Goal: Task Accomplishment & Management: Use online tool/utility

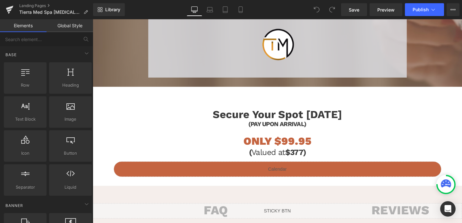
click at [212, 149] on h1 "ONLY $99.95" at bounding box center [287, 146] width 344 height 13
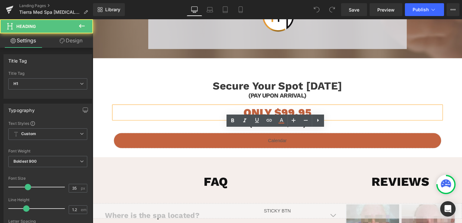
scroll to position [779, 0]
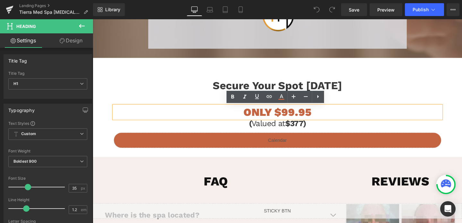
click at [209, 75] on div "Secure Your Spot [DATE] Heading (PAY UPON ARRIVAL) Heading ONLY $99.95 Heading …" at bounding box center [287, 112] width 388 height 85
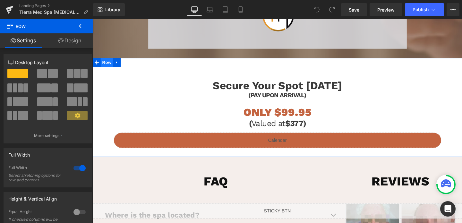
click at [109, 69] on span "Row" at bounding box center [107, 65] width 13 height 10
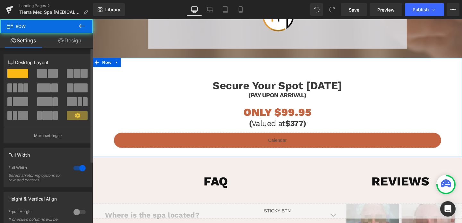
click at [52, 72] on span at bounding box center [53, 73] width 10 height 9
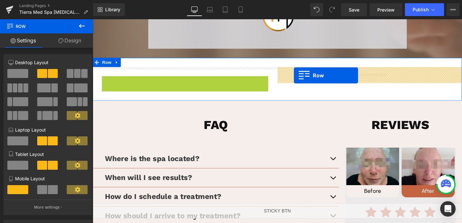
drag, startPoint x: 106, startPoint y: 83, endPoint x: 304, endPoint y: 78, distance: 197.8
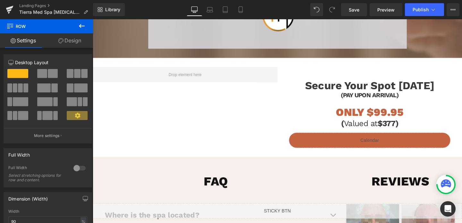
click at [84, 26] on icon at bounding box center [82, 26] width 6 height 4
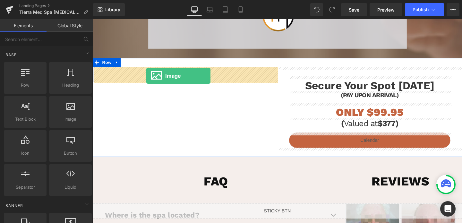
drag, startPoint x: 157, startPoint y: 131, endPoint x: 149, endPoint y: 79, distance: 53.2
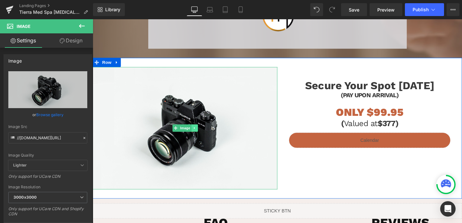
click at [199, 134] on icon at bounding box center [199, 134] width 1 height 2
click at [202, 134] on icon at bounding box center [203, 134] width 4 height 4
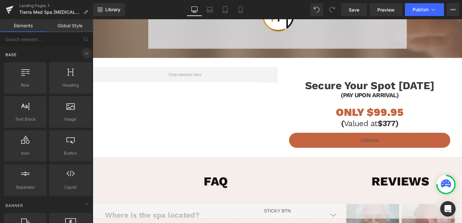
click at [83, 53] on icon at bounding box center [87, 53] width 8 height 8
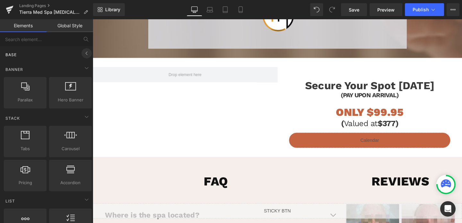
click at [83, 53] on icon at bounding box center [87, 53] width 8 height 8
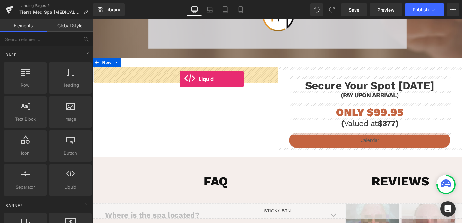
drag, startPoint x: 151, startPoint y: 198, endPoint x: 184, endPoint y: 82, distance: 121.2
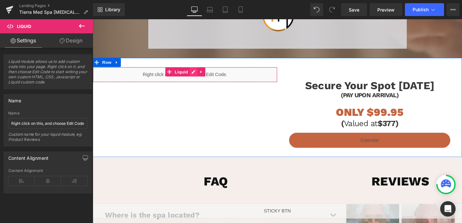
click at [200, 76] on div "Liquid" at bounding box center [190, 78] width 194 height 16
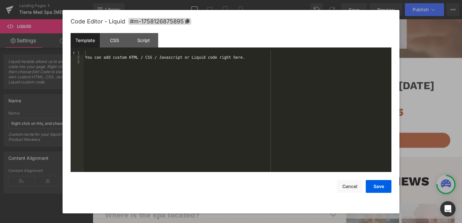
click at [138, 57] on div "You can add custom HTML / CSS / Javascript or Liquid code right here." at bounding box center [237, 116] width 307 height 130
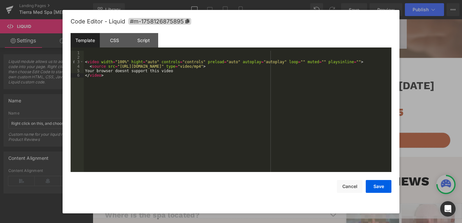
click at [86, 60] on div "< video width = "100%" hight = "auto" controls = "controls" preload = "auto" au…" at bounding box center [237, 116] width 307 height 130
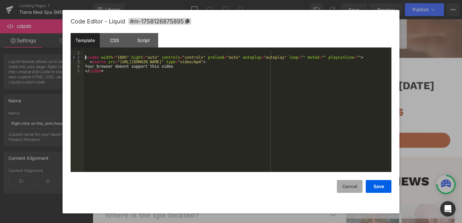
click at [355, 186] on button "Cancel" at bounding box center [350, 186] width 26 height 13
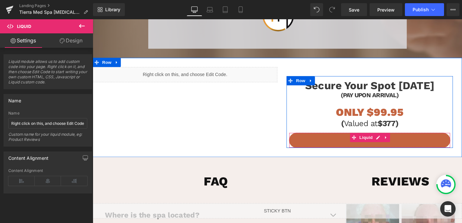
click at [336, 152] on div "Liquid" at bounding box center [384, 146] width 170 height 16
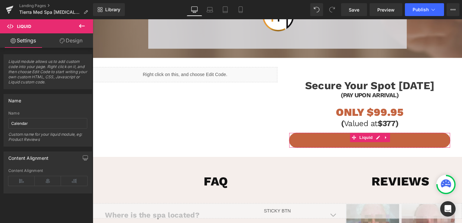
click at [71, 42] on link "Design" at bounding box center [71, 40] width 46 height 14
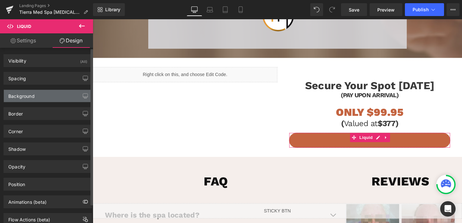
click at [48, 96] on div "Background" at bounding box center [48, 96] width 88 height 12
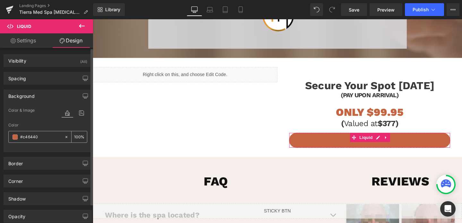
click at [46, 137] on input "text" at bounding box center [40, 136] width 41 height 7
type input "#c46440"
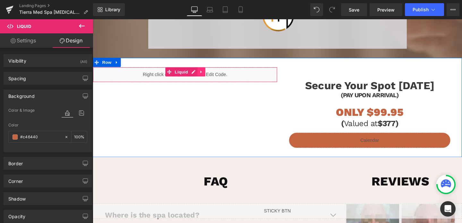
click at [206, 74] on icon at bounding box center [206, 74] width 1 height 3
click at [156, 78] on div "Liquid" at bounding box center [190, 78] width 194 height 16
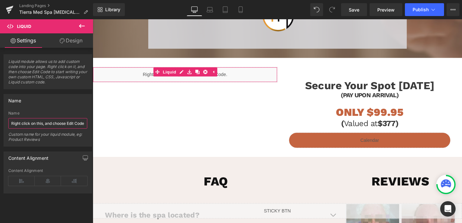
click at [44, 125] on input "Right click on this, and choose Edit Code." at bounding box center [47, 123] width 79 height 11
paste input "[URL][DOMAIN_NAME]"
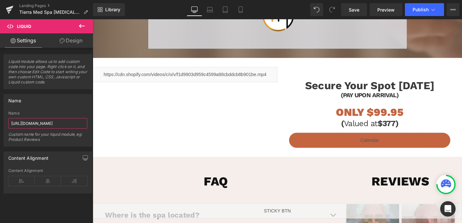
scroll to position [0, 80]
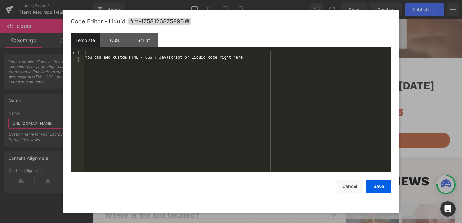
type input "[URL][DOMAIN_NAME]"
click at [194, 58] on div "You can add custom HTML / CSS / Javascript or Liquid code right here." at bounding box center [237, 116] width 307 height 130
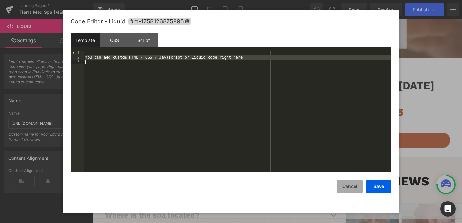
click at [356, 185] on button "Cancel" at bounding box center [350, 186] width 26 height 13
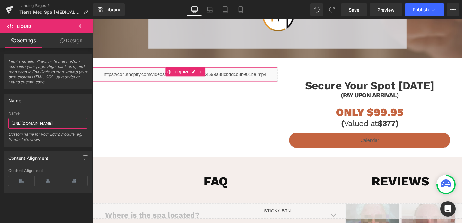
click at [59, 121] on input "[URL][DOMAIN_NAME]" at bounding box center [47, 123] width 79 height 11
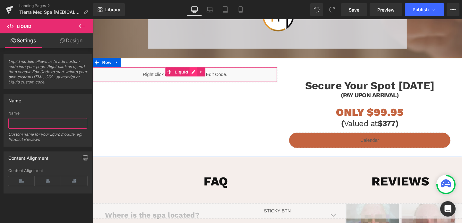
click at [196, 77] on div "Liquid" at bounding box center [190, 78] width 194 height 16
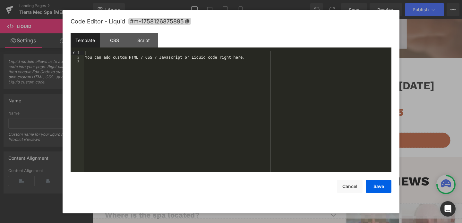
click at [193, 66] on div "You can add custom HTML / CSS / Javascript or Liquid code right here." at bounding box center [237, 116] width 307 height 130
click at [195, 59] on div "You can add custom HTML / CSS / Javascript or Liquid code right here." at bounding box center [237, 116] width 307 height 130
click at [162, 56] on div "[URL][DOMAIN_NAME]" at bounding box center [237, 116] width 307 height 130
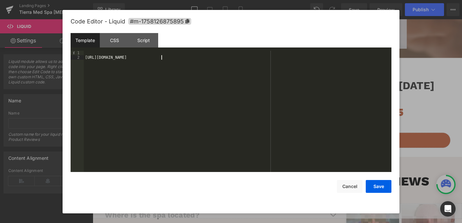
click at [162, 56] on div "[URL][DOMAIN_NAME]" at bounding box center [237, 116] width 307 height 130
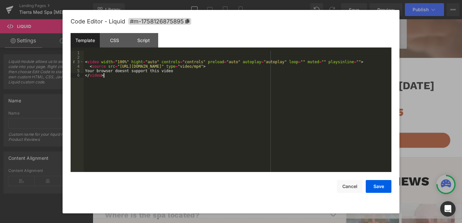
click at [86, 62] on div "< video width = "100%" hight = "auto" controls = "controls" preload = "auto" au…" at bounding box center [237, 116] width 307 height 130
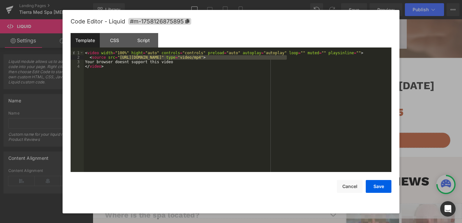
drag, startPoint x: 120, startPoint y: 57, endPoint x: 288, endPoint y: 58, distance: 168.0
click at [288, 58] on div "< video width = "100%" hight = "auto" controls = "controls" preload = "auto" au…" at bounding box center [237, 116] width 307 height 130
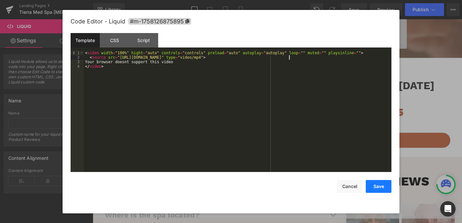
click at [379, 189] on button "Save" at bounding box center [378, 186] width 26 height 13
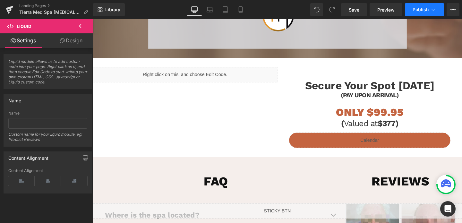
click at [416, 8] on span "Publish" at bounding box center [420, 9] width 16 height 5
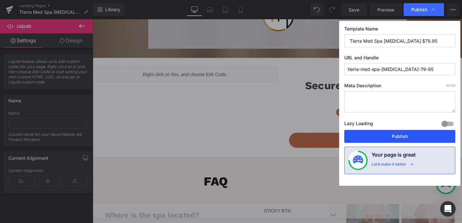
click at [372, 140] on button "Publish" at bounding box center [399, 136] width 111 height 13
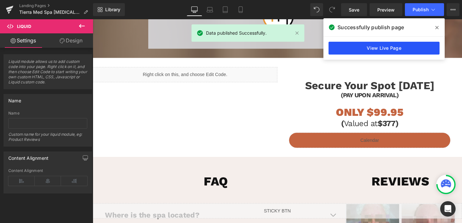
click at [371, 48] on link "View Live Page" at bounding box center [383, 48] width 111 height 13
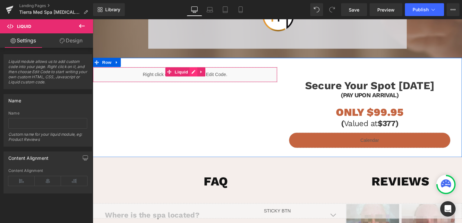
click at [198, 75] on div "Liquid" at bounding box center [190, 78] width 194 height 16
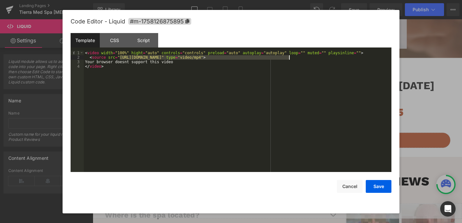
drag, startPoint x: 120, startPoint y: 57, endPoint x: 289, endPoint y: 57, distance: 168.9
click at [289, 57] on div "< video width = "100%" hight = "auto" controls = "controls" preload = "auto" au…" at bounding box center [237, 116] width 307 height 130
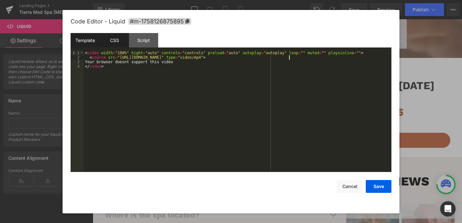
click at [111, 43] on div "CSS" at bounding box center [114, 40] width 29 height 14
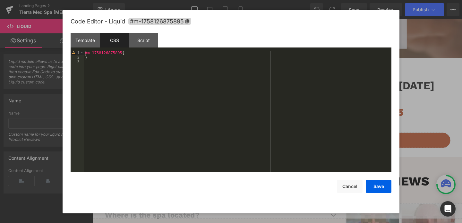
click at [135, 53] on div "#m-1758126875895 { }" at bounding box center [237, 116] width 307 height 130
click at [374, 190] on button "Save" at bounding box center [378, 186] width 26 height 13
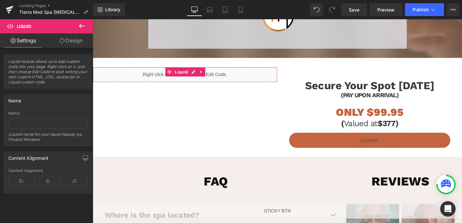
click at [71, 41] on link "Design" at bounding box center [71, 40] width 46 height 14
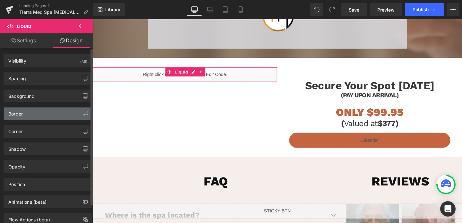
click at [33, 118] on div "Border" at bounding box center [48, 113] width 88 height 12
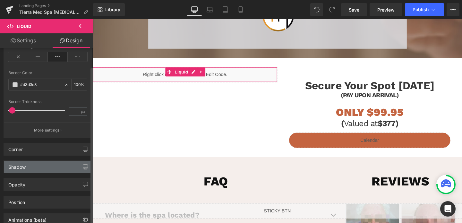
click at [25, 162] on div "Shadow" at bounding box center [16, 165] width 17 height 9
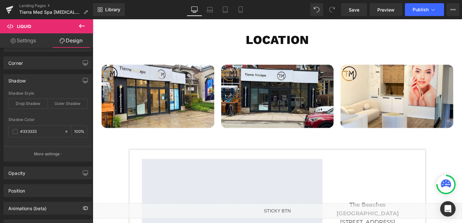
scroll to position [1173, 0]
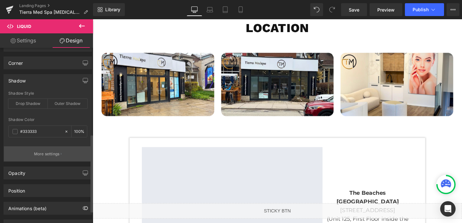
click at [37, 158] on button "More settings" at bounding box center [48, 153] width 88 height 15
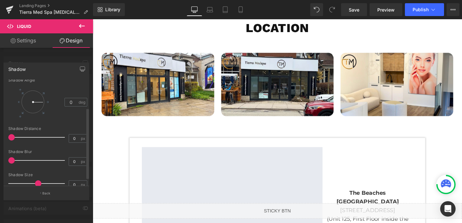
scroll to position [49, 0]
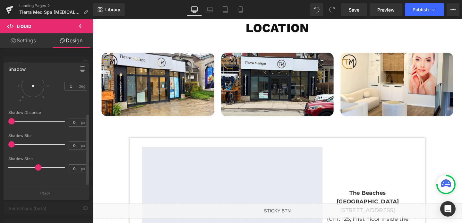
click at [42, 162] on div at bounding box center [38, 167] width 53 height 13
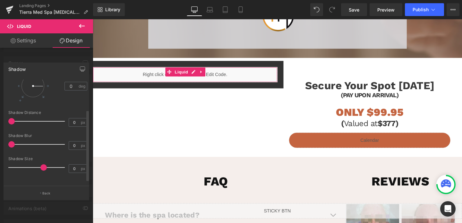
scroll to position [30, 0]
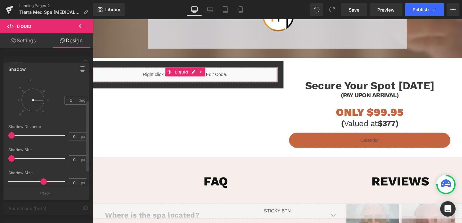
click at [24, 89] on div at bounding box center [33, 100] width 30 height 30
click at [25, 93] on div at bounding box center [32, 99] width 23 height 23
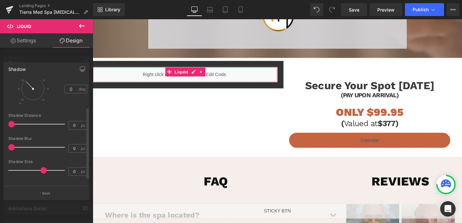
scroll to position [47, 0]
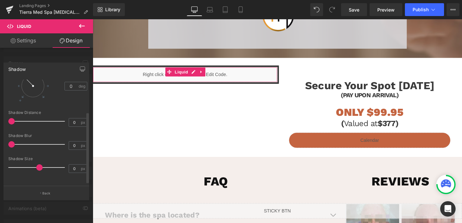
drag, startPoint x: 42, startPoint y: 164, endPoint x: 38, endPoint y: 164, distance: 3.9
click at [38, 164] on span at bounding box center [39, 167] width 6 height 6
click at [18, 119] on div at bounding box center [38, 121] width 53 height 13
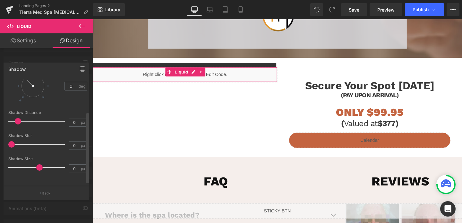
click at [42, 120] on div at bounding box center [38, 121] width 53 height 13
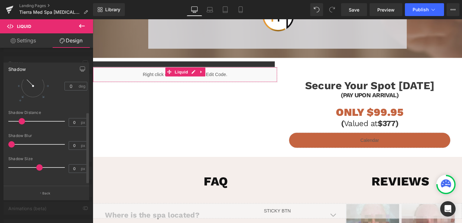
drag, startPoint x: 42, startPoint y: 120, endPoint x: 21, endPoint y: 120, distance: 20.5
click at [21, 120] on span at bounding box center [22, 121] width 6 height 6
click at [38, 90] on div at bounding box center [32, 85] width 23 height 23
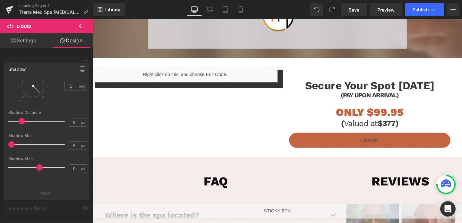
click at [156, 66] on div at bounding box center [287, 126] width 388 height 214
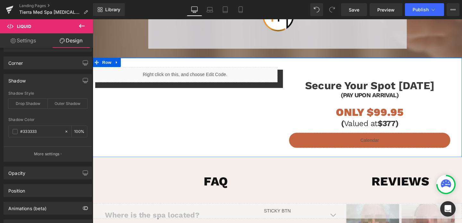
click at [153, 67] on div "Liquid Secure Your Spot [DATE] Heading (PAY UPON ARRIVAL) Heading ONLY $99.95 H…" at bounding box center [287, 112] width 388 height 104
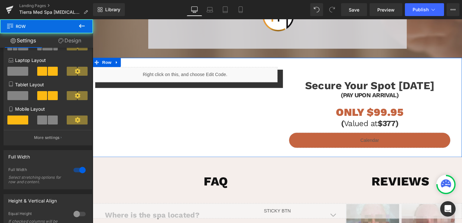
scroll to position [167, 0]
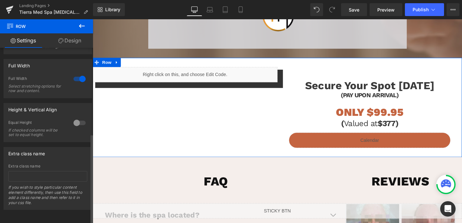
click at [76, 121] on div at bounding box center [79, 123] width 15 height 10
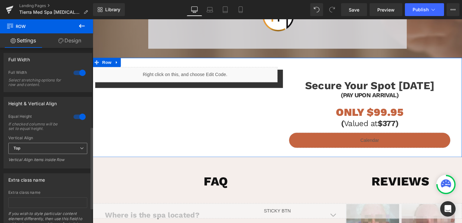
click at [55, 149] on span "Top" at bounding box center [47, 148] width 79 height 11
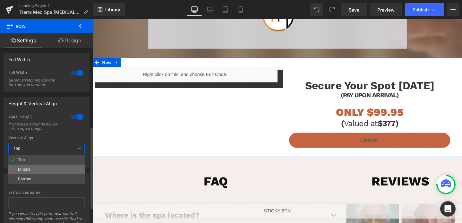
click at [45, 167] on li "Middle" at bounding box center [46, 169] width 76 height 10
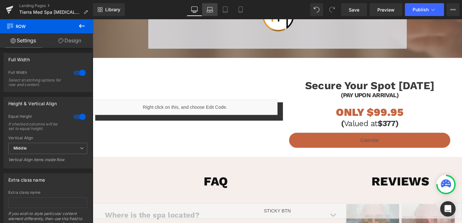
click at [212, 9] on icon at bounding box center [209, 8] width 5 height 3
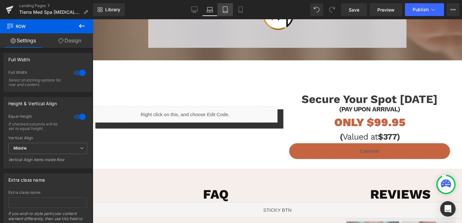
click at [222, 11] on icon at bounding box center [225, 9] width 6 height 6
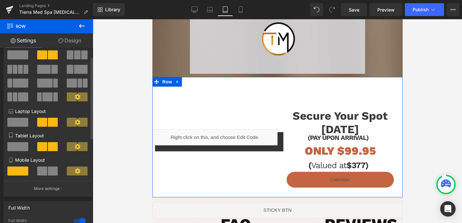
scroll to position [0, 0]
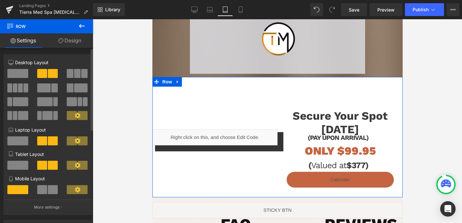
click at [22, 171] on div at bounding box center [18, 168] width 30 height 14
click at [22, 169] on span at bounding box center [17, 165] width 21 height 9
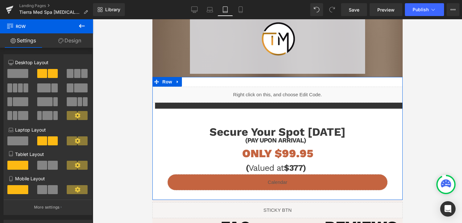
click at [70, 46] on link "Design" at bounding box center [69, 40] width 46 height 14
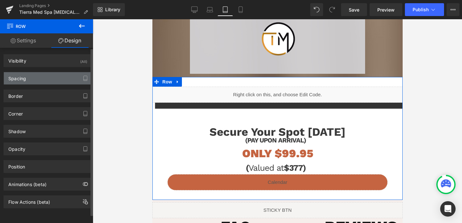
click at [35, 74] on div "Spacing" at bounding box center [48, 78] width 88 height 12
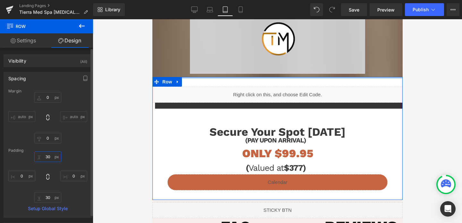
click at [46, 157] on input "30" at bounding box center [47, 156] width 27 height 11
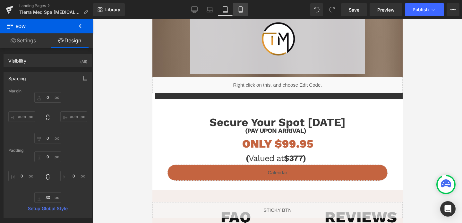
click at [241, 13] on icon at bounding box center [240, 10] width 4 height 6
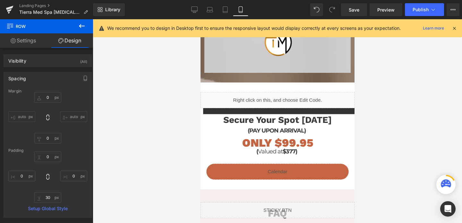
scroll to position [1138, 0]
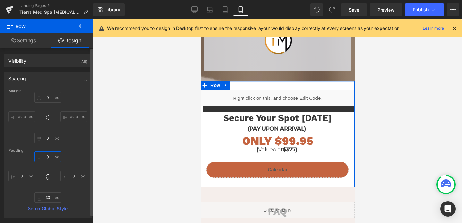
click at [43, 160] on input "0" at bounding box center [47, 156] width 27 height 11
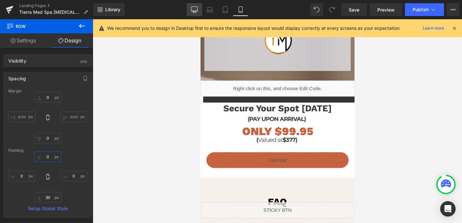
type input "0"
click at [193, 7] on icon at bounding box center [194, 9] width 6 height 6
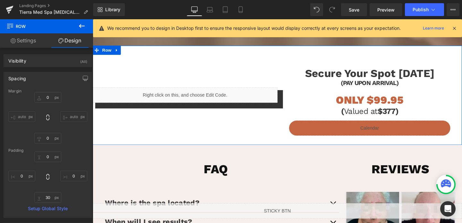
scroll to position [791, 0]
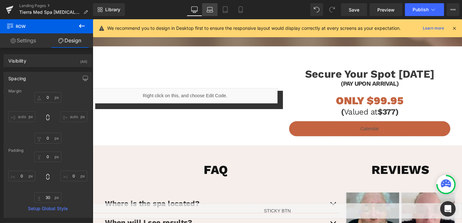
click at [210, 9] on icon at bounding box center [209, 9] width 6 height 6
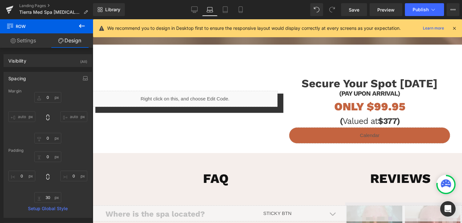
scroll to position [788, 0]
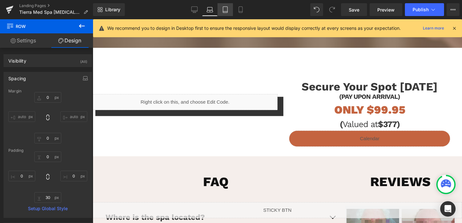
click at [220, 12] on link "Tablet" at bounding box center [224, 9] width 15 height 13
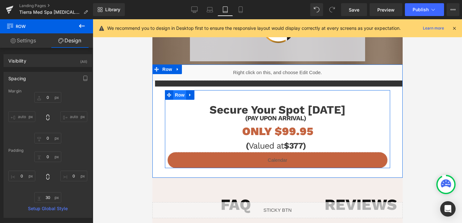
click at [182, 93] on span "Row" at bounding box center [179, 95] width 13 height 10
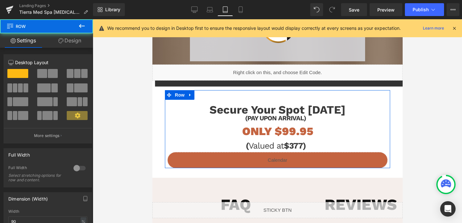
click at [85, 39] on link "Design" at bounding box center [69, 40] width 46 height 14
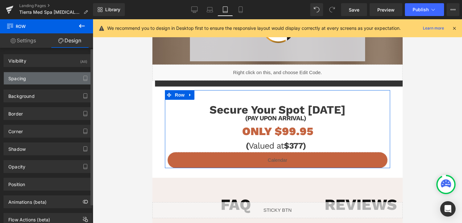
click at [34, 78] on div "Spacing" at bounding box center [48, 78] width 88 height 12
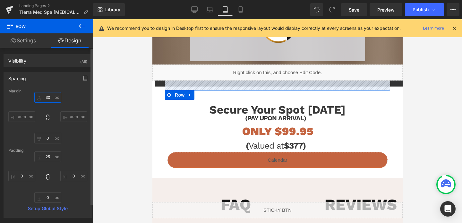
click at [47, 95] on input "text" at bounding box center [47, 97] width 27 height 11
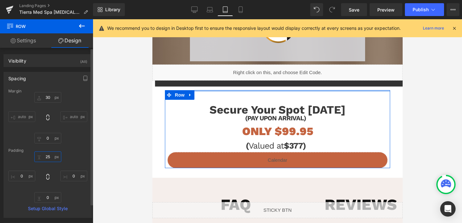
click at [46, 155] on input "text" at bounding box center [47, 156] width 27 height 11
type input "0"
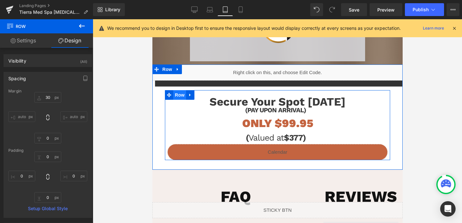
click at [174, 97] on span "Row" at bounding box center [179, 95] width 13 height 10
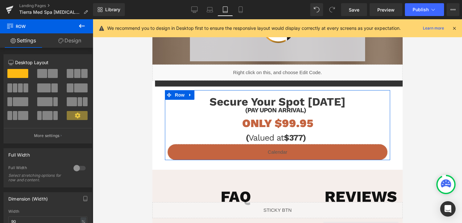
click at [69, 40] on link "Design" at bounding box center [69, 40] width 46 height 14
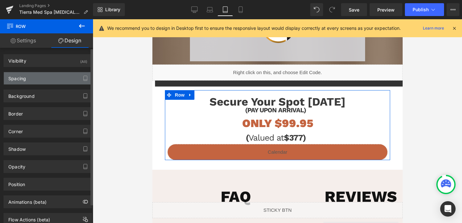
click at [37, 83] on div "Spacing" at bounding box center [48, 78] width 88 height 12
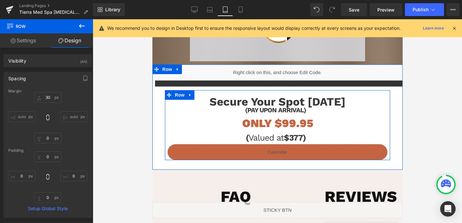
click at [152, 19] on div at bounding box center [152, 19] width 0 height 0
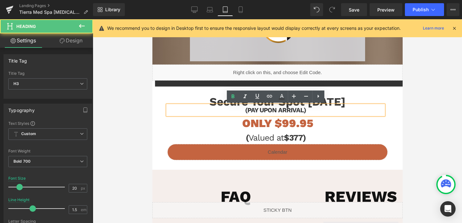
click at [129, 125] on div at bounding box center [277, 121] width 369 height 204
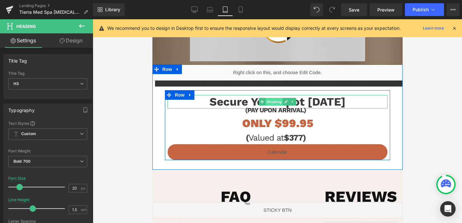
click at [275, 104] on span "Heading" at bounding box center [273, 102] width 17 height 8
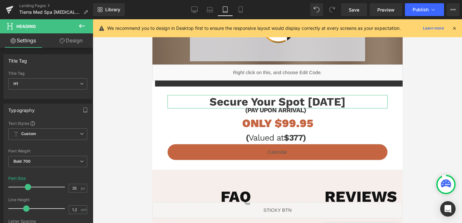
click at [80, 38] on link "Design" at bounding box center [71, 40] width 46 height 14
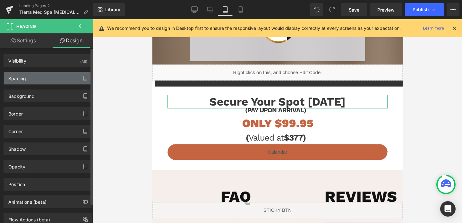
click at [39, 75] on div "Spacing" at bounding box center [48, 78] width 88 height 12
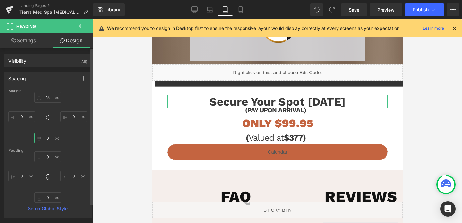
click at [48, 138] on input "0" at bounding box center [47, 138] width 27 height 11
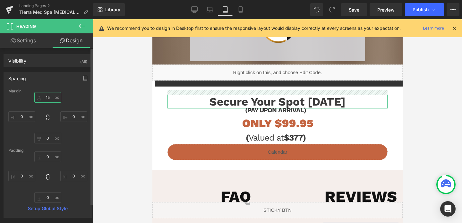
click at [48, 94] on input "15" at bounding box center [47, 97] width 27 height 11
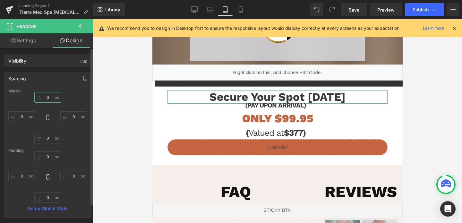
type input "0"
click at [80, 146] on div "Margin 0 0 0 0 [GEOGRAPHIC_DATA] 0 0 0 0 Setup Global Style" at bounding box center [48, 153] width 88 height 129
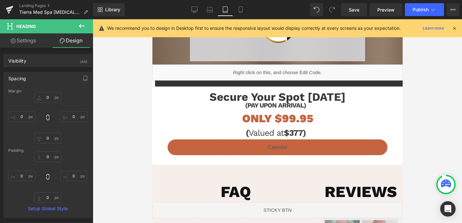
click at [100, 97] on div at bounding box center [277, 121] width 369 height 204
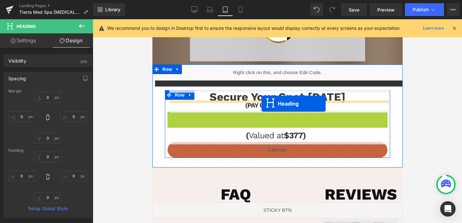
drag, startPoint x: 262, startPoint y: 117, endPoint x: 261, endPoint y: 104, distance: 13.5
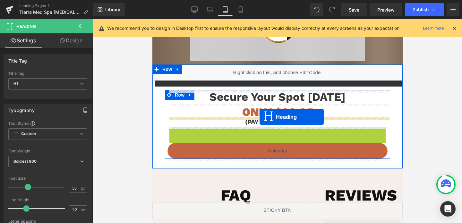
drag, startPoint x: 257, startPoint y: 134, endPoint x: 259, endPoint y: 117, distance: 17.4
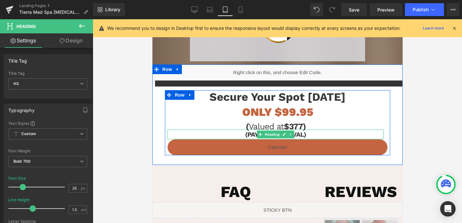
click at [303, 134] on h3 "(PAY UPON ARRIVAL)" at bounding box center [275, 135] width 216 height 10
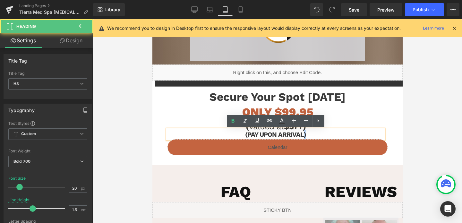
click at [303, 134] on h3 "(PAY UPON ARRIVAL)" at bounding box center [275, 135] width 216 height 10
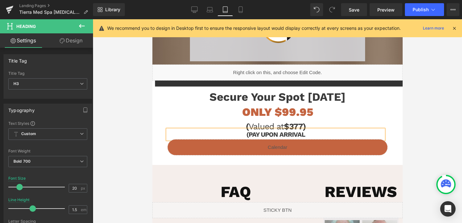
click at [247, 136] on h3 "(PAY UPON ARRIVAL" at bounding box center [275, 135] width 216 height 10
click at [228, 113] on h1 "ONLY $99.95" at bounding box center [277, 111] width 220 height 13
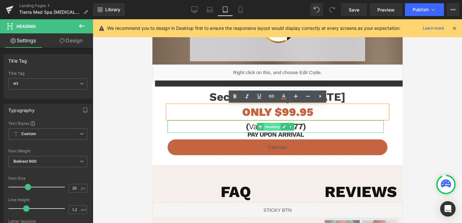
click at [267, 125] on span "Heading" at bounding box center [271, 127] width 17 height 8
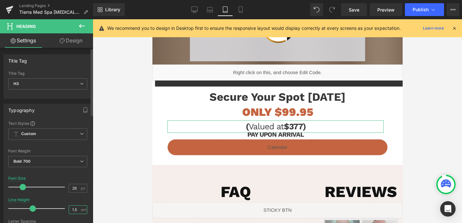
click at [76, 208] on input "1.5" at bounding box center [74, 209] width 11 height 8
type input "1"
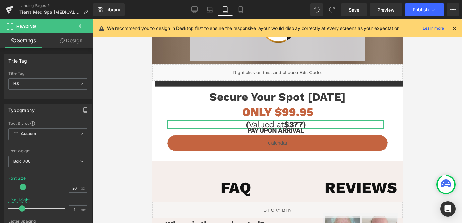
click at [69, 36] on link "Design" at bounding box center [71, 40] width 46 height 14
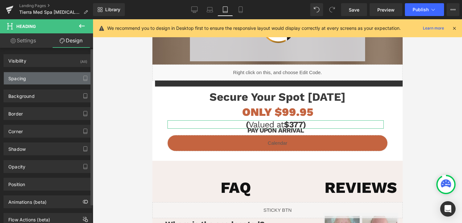
click at [42, 83] on div "Spacing" at bounding box center [48, 78] width 88 height 12
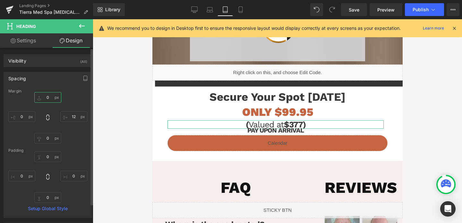
click at [45, 99] on input "text" at bounding box center [47, 97] width 27 height 11
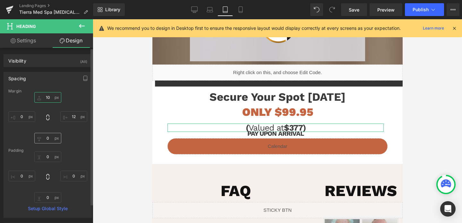
type input "10"
click at [47, 139] on input "text" at bounding box center [47, 138] width 27 height 11
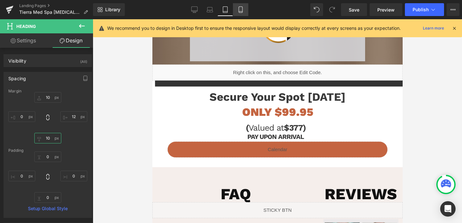
type input "10"
click at [236, 12] on link "Mobile" at bounding box center [240, 9] width 15 height 13
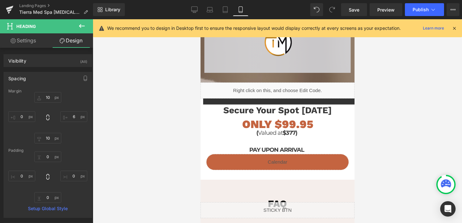
scroll to position [1138, 0]
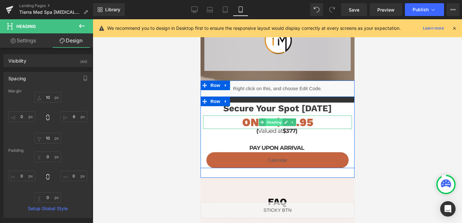
click at [277, 122] on span "Heading" at bounding box center [273, 122] width 17 height 8
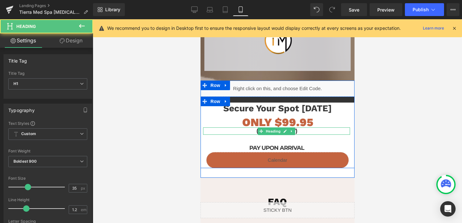
click at [276, 130] on span "Heading" at bounding box center [272, 131] width 17 height 8
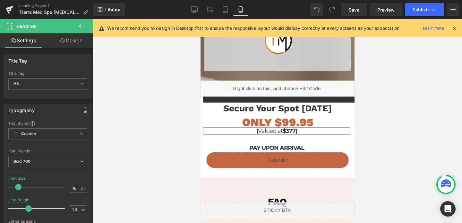
click at [72, 40] on link "Design" at bounding box center [71, 40] width 46 height 14
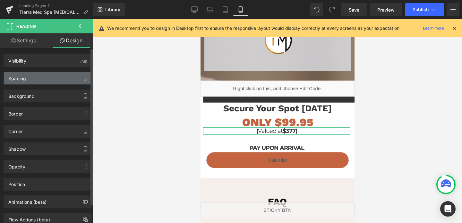
click at [47, 81] on div "Spacing" at bounding box center [48, 78] width 88 height 12
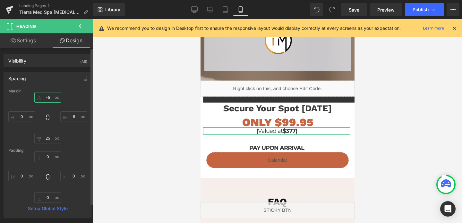
click at [47, 97] on input "text" at bounding box center [47, 97] width 27 height 11
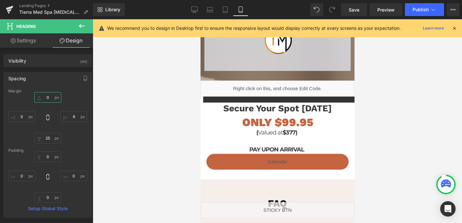
type input "0"
click at [106, 136] on div at bounding box center [277, 121] width 369 height 204
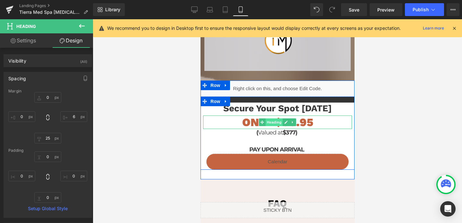
click at [272, 124] on span "Heading" at bounding box center [273, 122] width 17 height 8
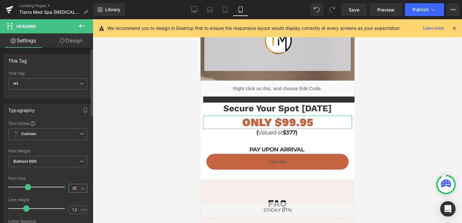
click at [73, 189] on input "35" at bounding box center [74, 188] width 11 height 8
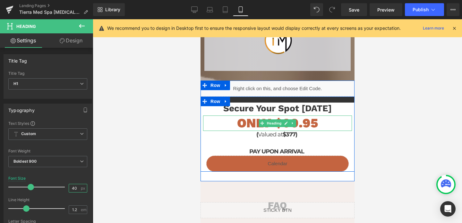
type input "40"
click at [301, 124] on h1 "ONLY $99.95" at bounding box center [277, 122] width 149 height 15
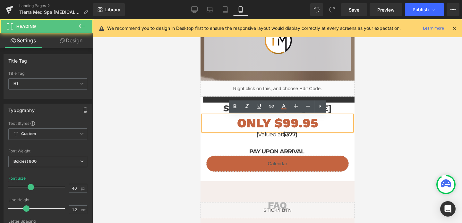
click at [288, 124] on h1 "ONLY $99.95" at bounding box center [277, 122] width 149 height 15
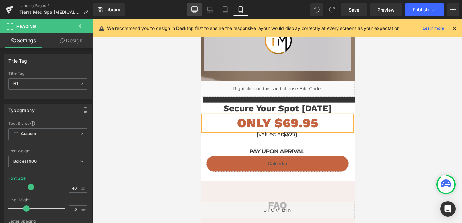
click at [196, 8] on icon at bounding box center [194, 9] width 6 height 6
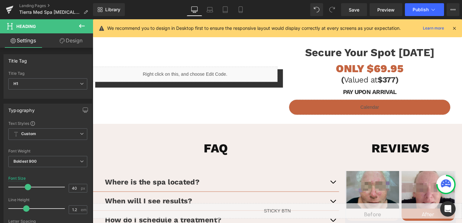
scroll to position [822, 0]
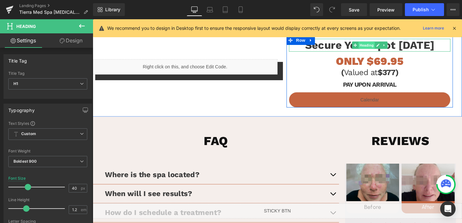
click at [380, 44] on span "Heading" at bounding box center [380, 47] width 17 height 8
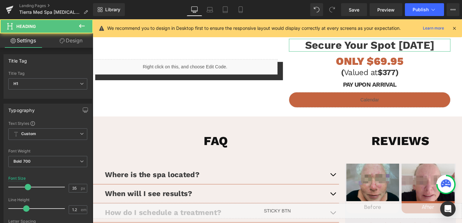
click at [73, 40] on link "Design" at bounding box center [71, 40] width 46 height 14
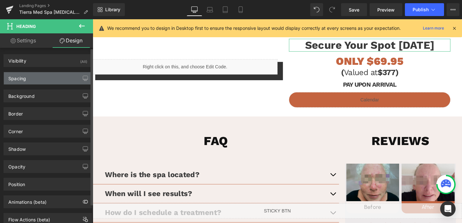
click at [45, 80] on div "Spacing" at bounding box center [48, 78] width 88 height 12
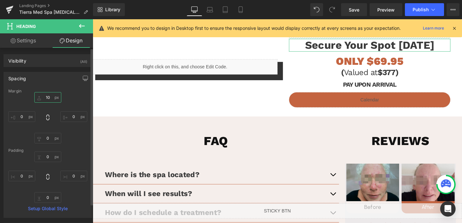
click at [48, 98] on input "10" at bounding box center [47, 97] width 27 height 11
click at [25, 46] on link "Settings" at bounding box center [23, 40] width 46 height 14
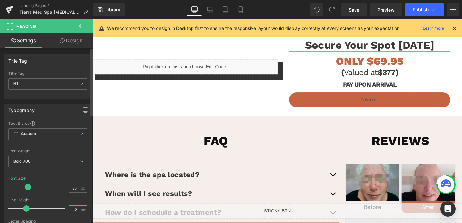
click at [76, 210] on input "1.2" at bounding box center [74, 209] width 11 height 8
type input "1"
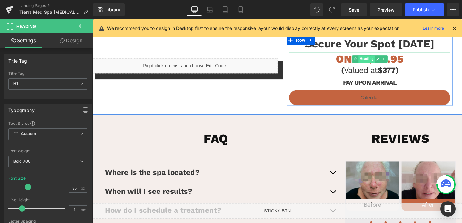
click at [388, 60] on span "Heading" at bounding box center [380, 61] width 17 height 8
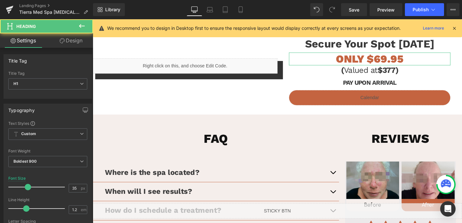
click at [70, 36] on link "Design" at bounding box center [71, 40] width 46 height 14
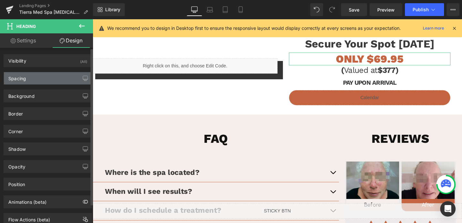
click at [34, 83] on div "Spacing" at bounding box center [48, 78] width 88 height 12
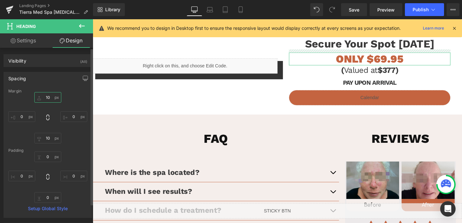
click at [47, 101] on input "10" at bounding box center [47, 97] width 27 height 11
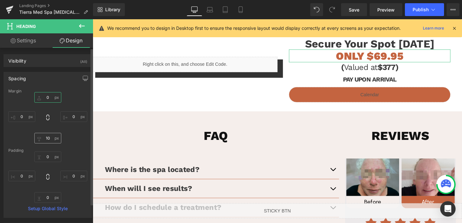
type input "0"
click at [47, 140] on input "10" at bounding box center [47, 138] width 27 height 11
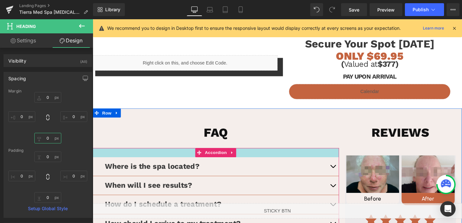
type input "10"
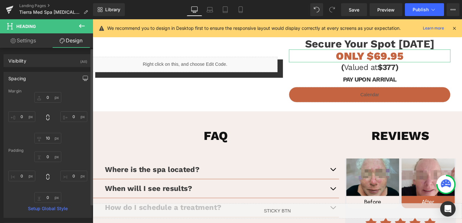
click at [80, 80] on button "button" at bounding box center [85, 78] width 10 height 12
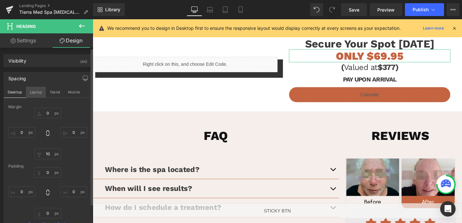
click at [38, 92] on button "Laptop" at bounding box center [36, 92] width 20 height 11
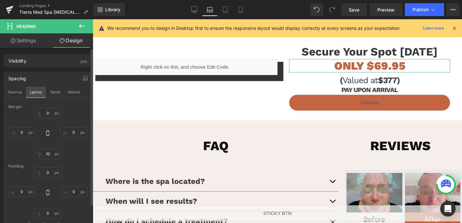
scroll to position [830, 0]
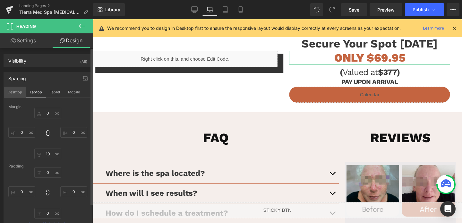
click at [22, 92] on button "Desktop" at bounding box center [15, 92] width 22 height 11
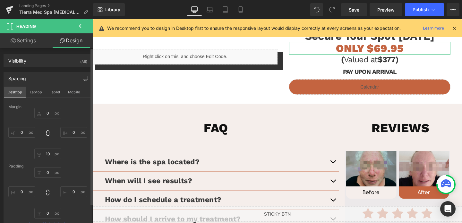
scroll to position [822, 0]
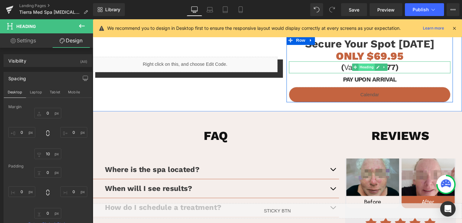
click at [386, 70] on span "Heading" at bounding box center [380, 70] width 17 height 8
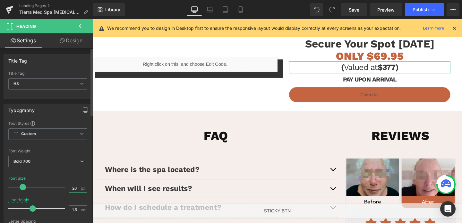
click at [74, 185] on input "26" at bounding box center [74, 188] width 11 height 8
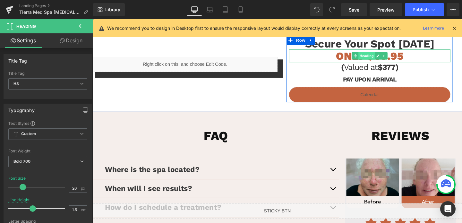
click at [372, 56] on span "Heading" at bounding box center [380, 58] width 17 height 8
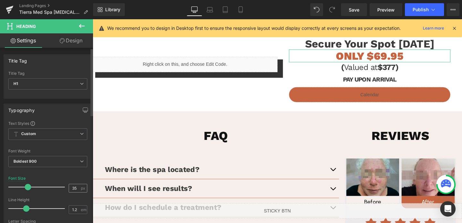
click at [78, 185] on div "35 px" at bounding box center [78, 188] width 19 height 9
click at [71, 189] on input "35" at bounding box center [74, 188] width 11 height 8
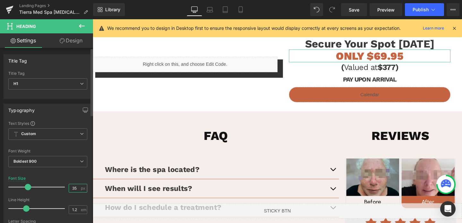
click at [71, 189] on input "35" at bounding box center [74, 188] width 11 height 8
type input "40"
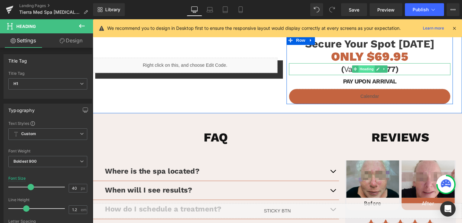
click at [378, 72] on span "Heading" at bounding box center [380, 72] width 17 height 8
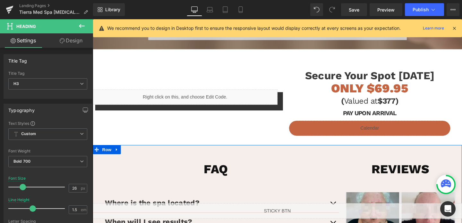
scroll to position [775, 0]
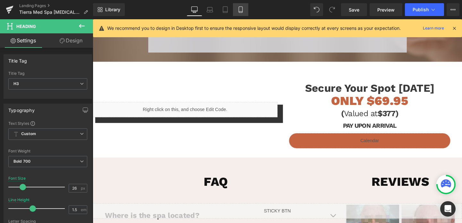
click at [244, 8] on link "Mobile" at bounding box center [240, 9] width 15 height 13
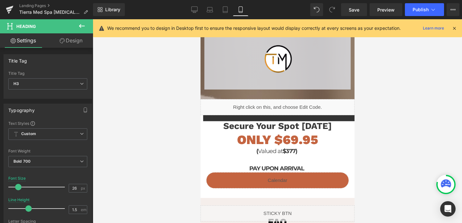
scroll to position [1132, 0]
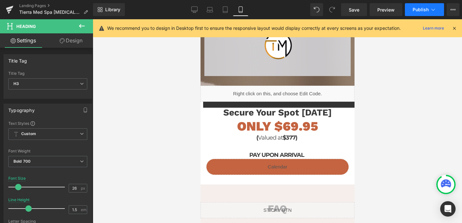
click at [416, 13] on button "Publish" at bounding box center [424, 9] width 39 height 13
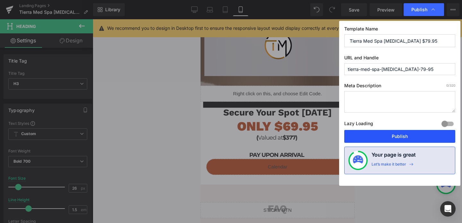
click at [388, 140] on button "Publish" at bounding box center [399, 136] width 111 height 13
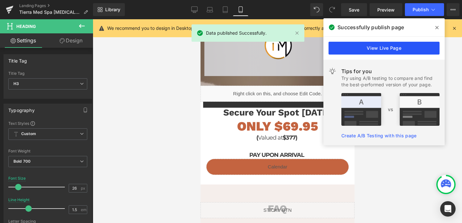
click at [379, 52] on link "View Live Page" at bounding box center [383, 48] width 111 height 13
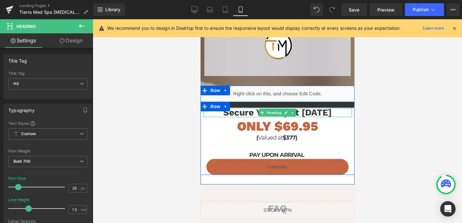
click at [218, 114] on h1 "Secure Your Spot [DATE]" at bounding box center [277, 112] width 149 height 9
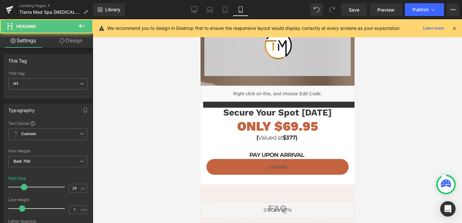
click at [72, 44] on link "Design" at bounding box center [71, 40] width 46 height 14
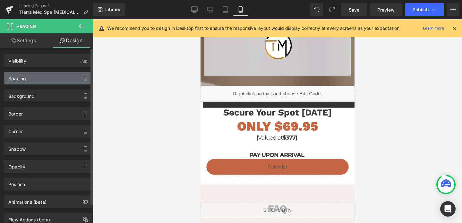
click at [45, 82] on div "Spacing" at bounding box center [48, 78] width 88 height 12
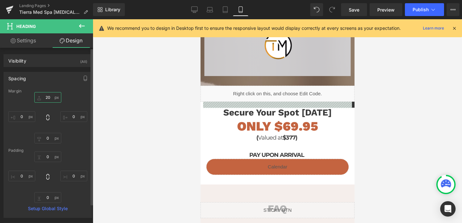
click at [45, 98] on input "20" at bounding box center [47, 97] width 27 height 11
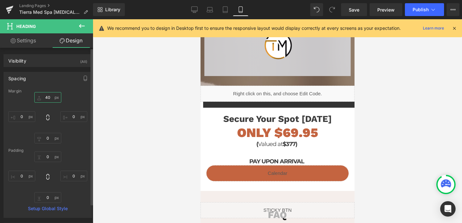
type input "4"
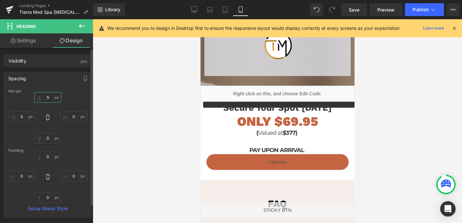
type input "50"
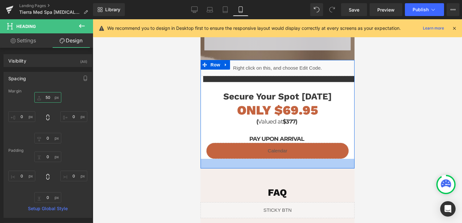
scroll to position [1159, 0]
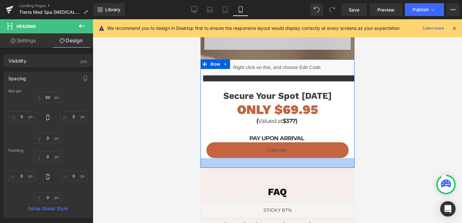
click at [257, 165] on div at bounding box center [277, 163] width 154 height 10
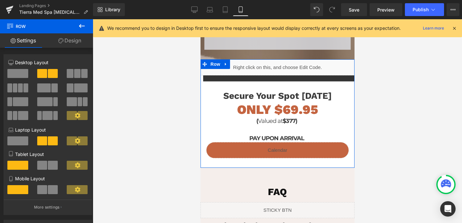
click at [64, 41] on link "Design" at bounding box center [69, 40] width 46 height 14
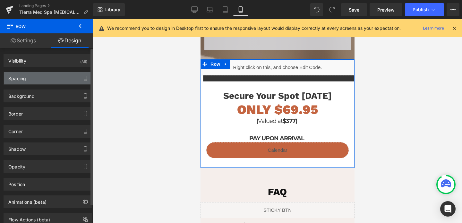
click at [40, 72] on div "Spacing" at bounding box center [48, 78] width 88 height 12
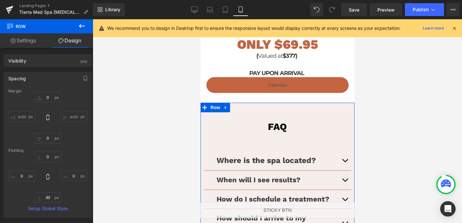
scroll to position [1251, 0]
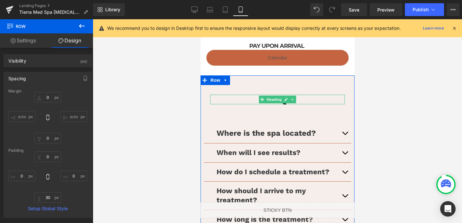
click at [276, 95] on h1 "faq" at bounding box center [277, 100] width 135 height 10
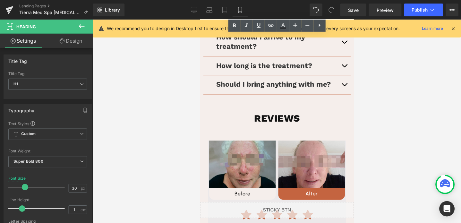
scroll to position [1419, 0]
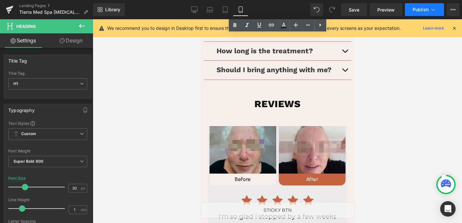
click at [415, 10] on span "Publish" at bounding box center [420, 9] width 16 height 5
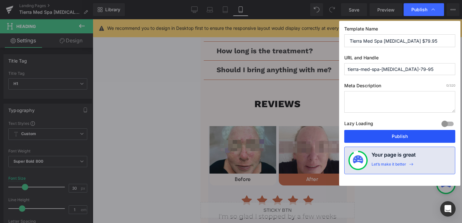
click at [389, 133] on button "Publish" at bounding box center [399, 136] width 111 height 13
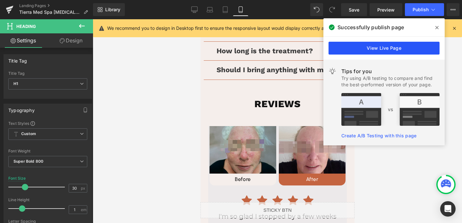
click at [385, 52] on link "View Live Page" at bounding box center [383, 48] width 111 height 13
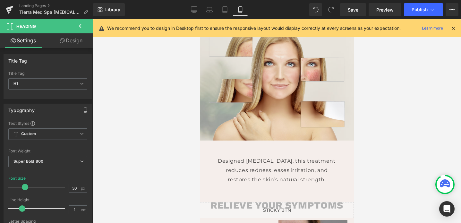
scroll to position [0, 0]
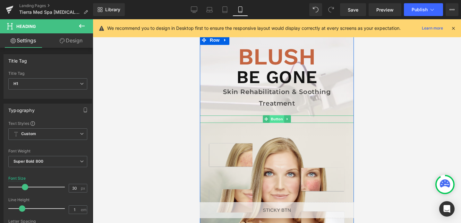
click at [277, 117] on span "Button" at bounding box center [276, 119] width 15 height 8
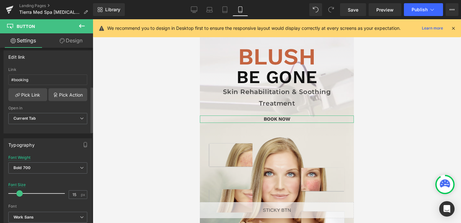
scroll to position [211, 0]
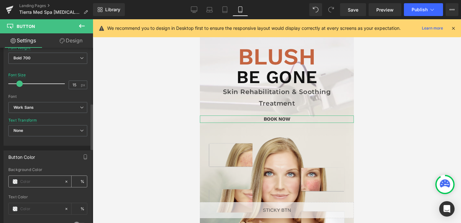
click at [28, 183] on input "text" at bounding box center [40, 181] width 41 height 7
type input "f"
type input "000"
click at [29, 212] on input "text" at bounding box center [40, 208] width 41 height 7
type input "fff"
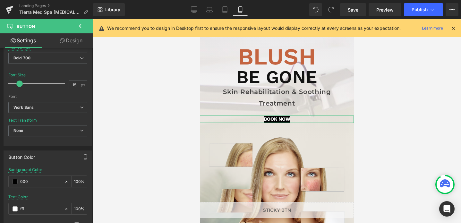
click at [74, 36] on link "Design" at bounding box center [71, 40] width 46 height 14
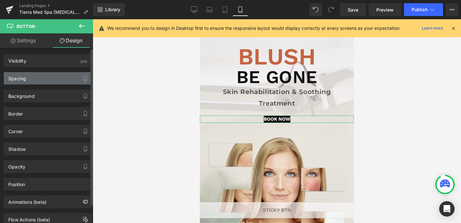
click at [34, 82] on div "Spacing" at bounding box center [48, 78] width 88 height 12
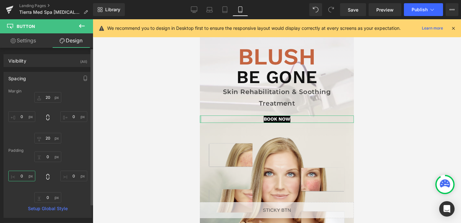
click at [26, 176] on input "0" at bounding box center [21, 176] width 27 height 11
type input "30"
click at [72, 175] on input "0" at bounding box center [73, 176] width 27 height 11
type input "30"
click at [50, 158] on input "0" at bounding box center [47, 156] width 27 height 11
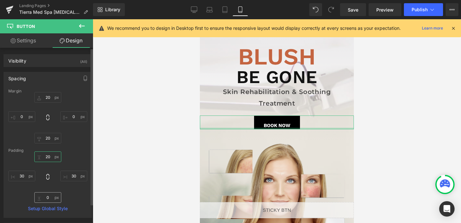
type input "20"
click at [44, 198] on input "0" at bounding box center [47, 197] width 27 height 11
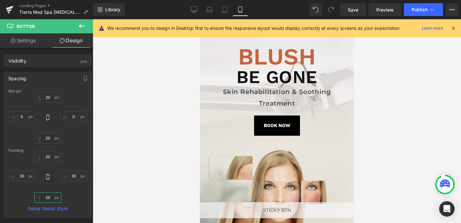
type input "20"
click at [195, 11] on icon at bounding box center [194, 9] width 6 height 6
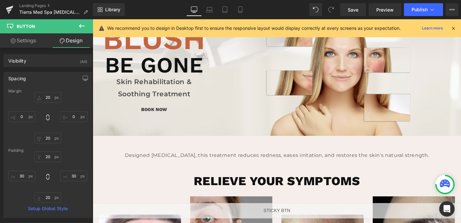
scroll to position [37, 0]
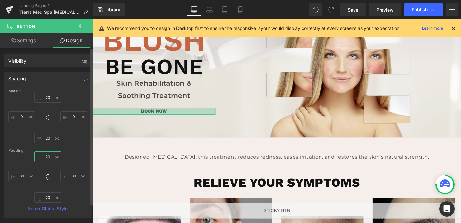
click at [46, 158] on input "20" at bounding box center [47, 156] width 27 height 11
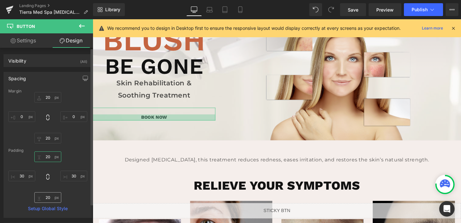
type input "20"
click at [46, 200] on input "20" at bounding box center [47, 197] width 27 height 11
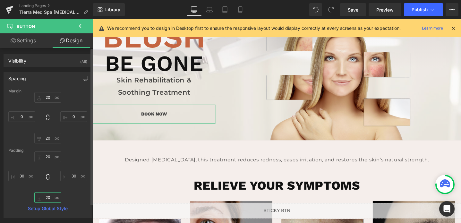
scroll to position [31, 0]
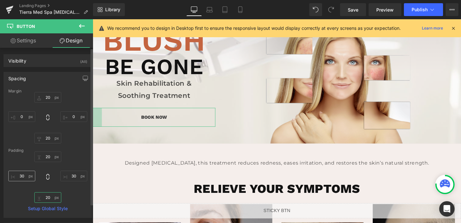
type input "20"
click at [20, 173] on input "30" at bounding box center [21, 176] width 27 height 11
type input "30"
click at [70, 172] on input "30" at bounding box center [73, 176] width 27 height 11
type input "30"
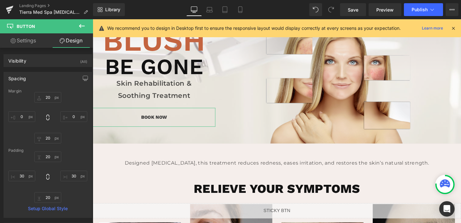
click at [23, 38] on link "Settings" at bounding box center [23, 40] width 46 height 14
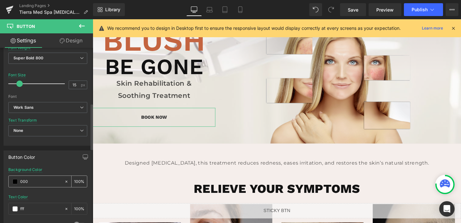
click at [35, 179] on input "000" at bounding box center [40, 181] width 41 height 7
type input "000"
click at [32, 207] on input "fff" at bounding box center [40, 208] width 41 height 7
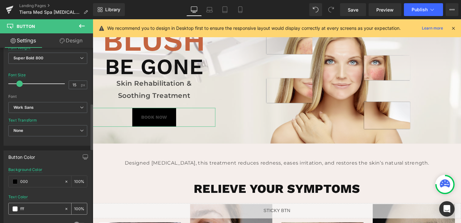
click at [32, 207] on input "fff" at bounding box center [40, 208] width 41 height 7
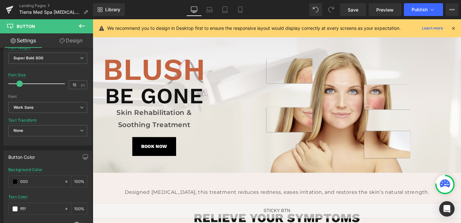
type input "ffff"
click at [452, 27] on icon at bounding box center [453, 28] width 6 height 6
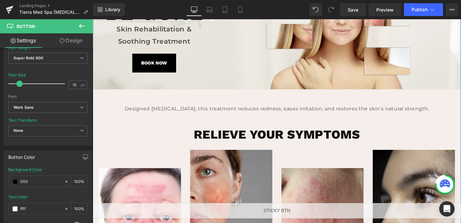
scroll to position [97, 0]
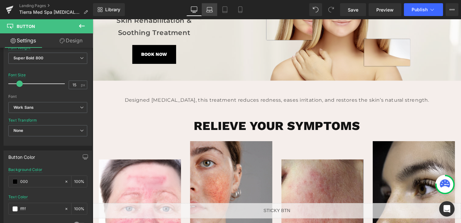
click at [206, 9] on link "Laptop" at bounding box center [209, 9] width 15 height 13
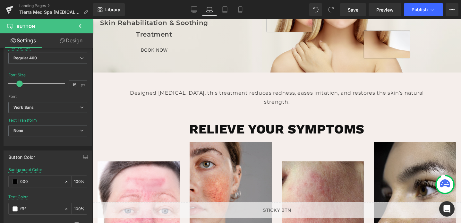
click at [202, 9] on link "Laptop" at bounding box center [209, 9] width 15 height 13
click at [198, 8] on link "Desktop" at bounding box center [193, 9] width 15 height 13
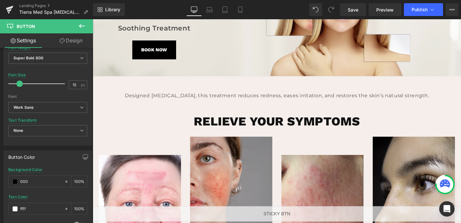
scroll to position [97, 0]
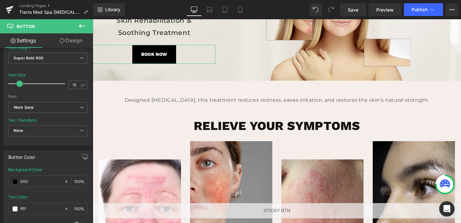
click at [69, 41] on link "Design" at bounding box center [71, 40] width 46 height 14
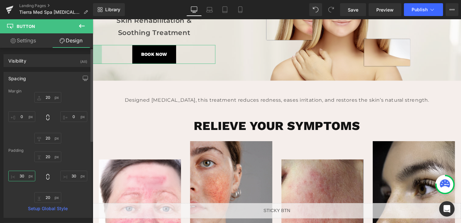
click at [22, 173] on input "30" at bounding box center [21, 176] width 27 height 11
type input "40"
click at [66, 174] on input "30" at bounding box center [73, 176] width 27 height 11
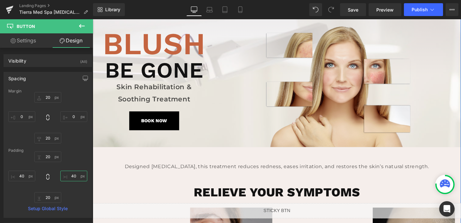
scroll to position [0, 0]
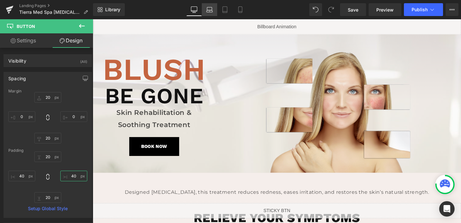
type input "40"
click at [206, 8] on icon at bounding box center [209, 9] width 6 height 6
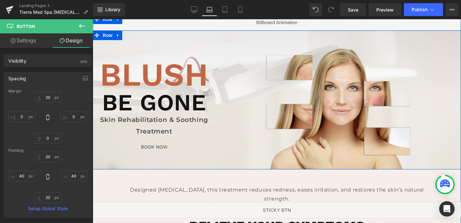
click at [155, 140] on div "BlusH Heading BE GONE Heading Skin Rehabilitation & Soothing Treatment Text Blo…" at bounding box center [154, 104] width 123 height 129
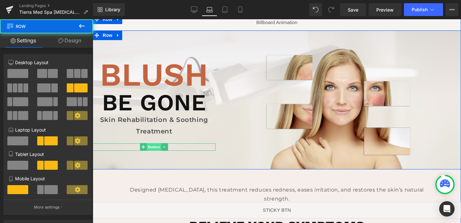
click at [152, 147] on span "Button" at bounding box center [154, 147] width 15 height 8
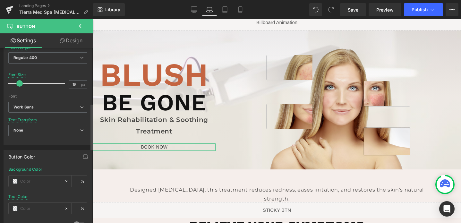
scroll to position [213, 0]
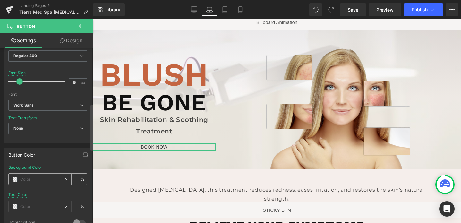
click at [35, 180] on input "text" at bounding box center [40, 179] width 41 height 7
type input "000"
click at [30, 210] on div at bounding box center [36, 206] width 55 height 11
click at [33, 205] on input "text" at bounding box center [40, 206] width 41 height 7
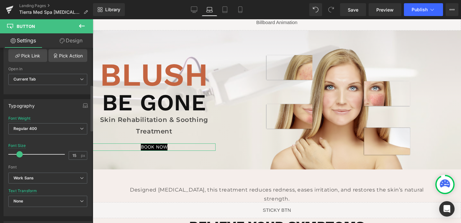
scroll to position [140, 0]
type input "fff"
click at [37, 125] on span "Regular 400" at bounding box center [47, 129] width 79 height 11
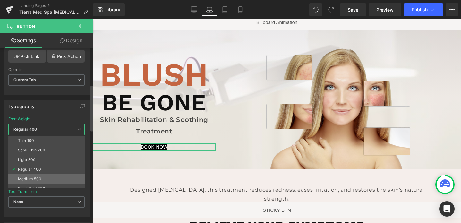
scroll to position [7, 0]
click at [32, 181] on div "Semi Bold 600" at bounding box center [31, 181] width 27 height 4
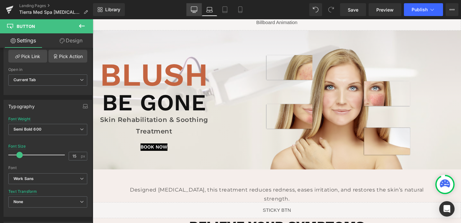
click at [196, 8] on icon at bounding box center [194, 9] width 6 height 6
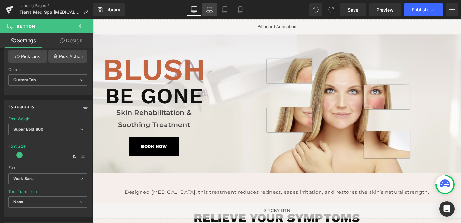
click at [213, 5] on link "Laptop" at bounding box center [209, 9] width 15 height 13
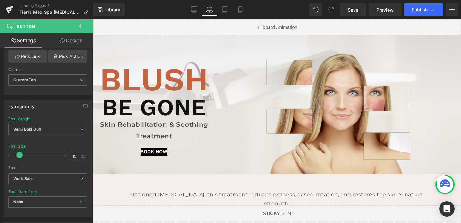
scroll to position [5, 0]
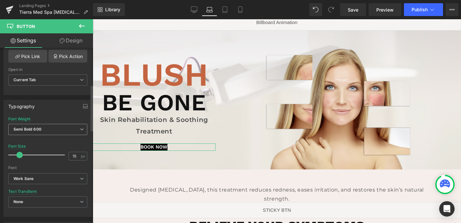
click at [29, 129] on b "Semi Bold 600" at bounding box center [27, 129] width 28 height 5
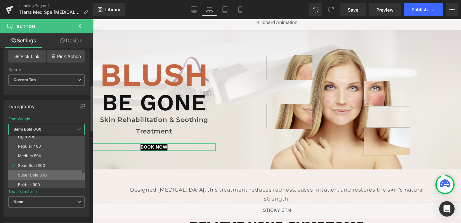
scroll to position [24, 0]
click at [27, 174] on div "Super Bold 800" at bounding box center [32, 174] width 29 height 4
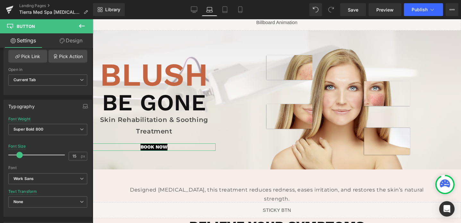
click at [71, 42] on link "Design" at bounding box center [71, 40] width 46 height 14
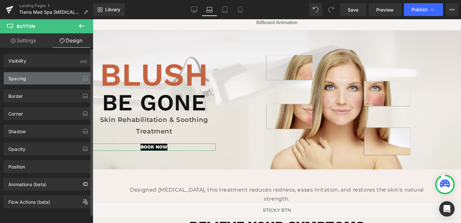
click at [38, 80] on div "Spacing" at bounding box center [48, 78] width 88 height 12
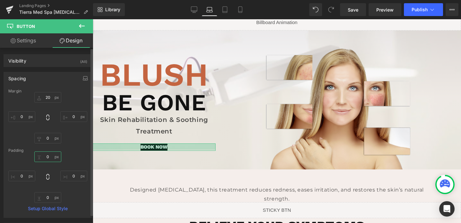
click at [44, 158] on input "0" at bounding box center [47, 156] width 27 height 11
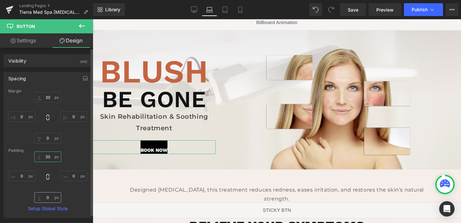
type input "20"
click at [51, 200] on input "0" at bounding box center [47, 197] width 27 height 11
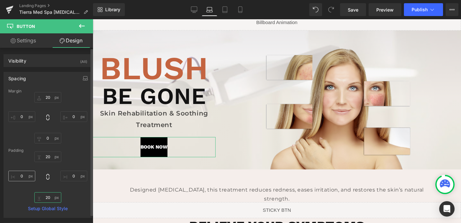
type input "20"
click at [20, 180] on input "0" at bounding box center [21, 176] width 27 height 11
type input "35"
click at [69, 175] on input "0" at bounding box center [73, 176] width 27 height 11
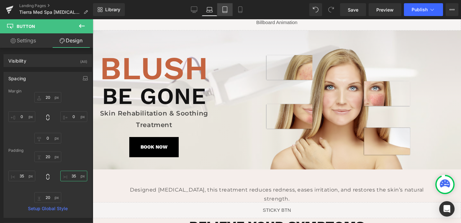
type input "35"
click at [228, 9] on link "Tablet" at bounding box center [224, 9] width 15 height 13
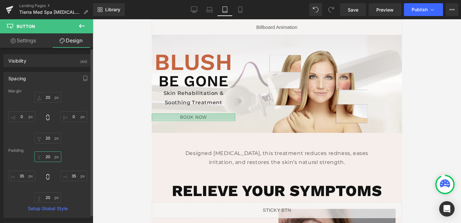
click at [43, 160] on input "20" at bounding box center [47, 156] width 27 height 11
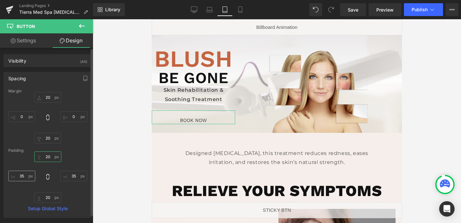
type input "20"
click at [21, 174] on input "35" at bounding box center [21, 176] width 27 height 11
type input "30"
click at [70, 179] on input "35" at bounding box center [73, 176] width 27 height 11
type input "30"
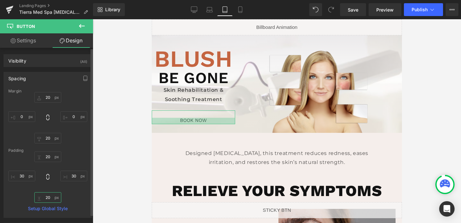
click at [46, 197] on input "20" at bounding box center [47, 197] width 27 height 11
type input "20"
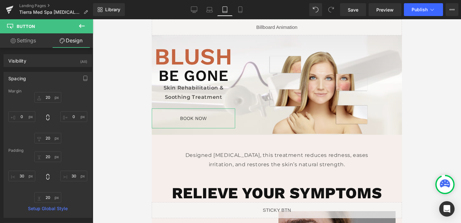
click at [27, 42] on link "Settings" at bounding box center [23, 40] width 46 height 14
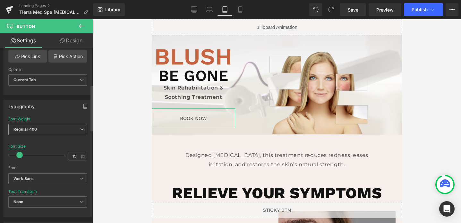
click at [37, 130] on b "Regular 400" at bounding box center [25, 129] width 24 height 5
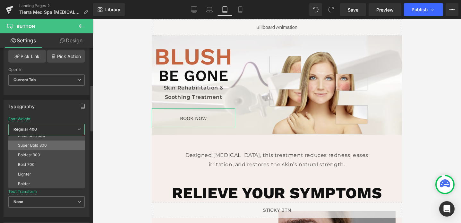
scroll to position [53, 0]
click at [36, 145] on div "Super Bold 800" at bounding box center [32, 145] width 29 height 4
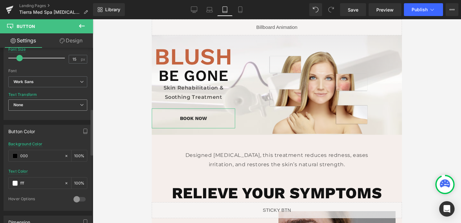
scroll to position [250, 0]
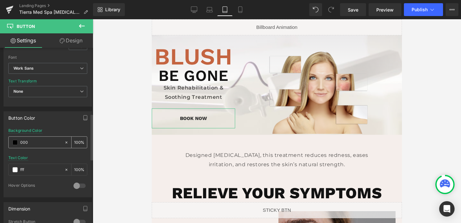
click at [34, 144] on input "000" at bounding box center [40, 142] width 41 height 7
type input "#000"
click at [37, 169] on input "fff" at bounding box center [40, 169] width 41 height 7
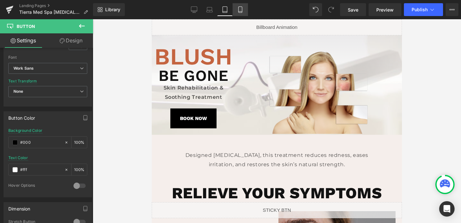
type input "#fff"
click at [238, 15] on link "Mobile" at bounding box center [239, 9] width 15 height 13
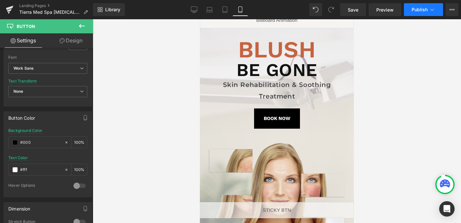
click at [412, 13] on button "Publish" at bounding box center [423, 9] width 39 height 13
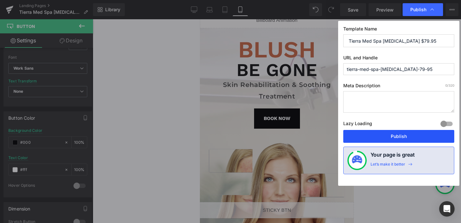
click at [390, 135] on button "Publish" at bounding box center [398, 136] width 111 height 13
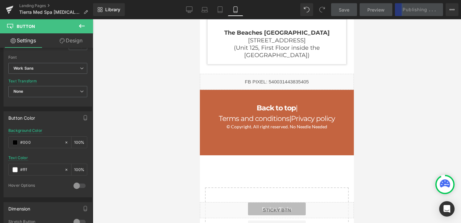
scroll to position [1967, 0]
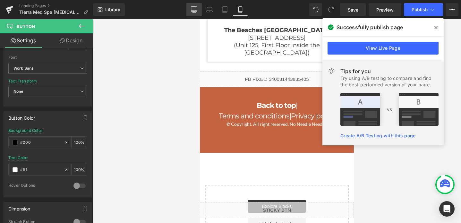
click at [192, 10] on icon at bounding box center [194, 9] width 6 height 6
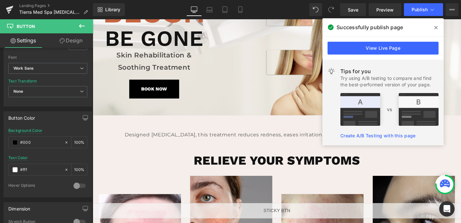
scroll to position [58, 0]
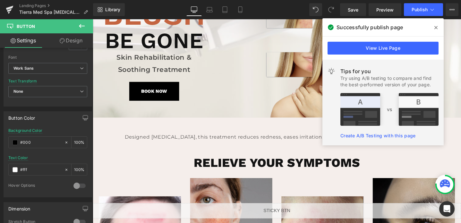
click at [433, 28] on span at bounding box center [435, 27] width 10 height 10
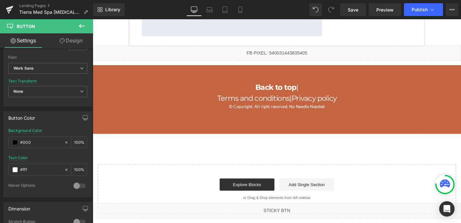
scroll to position [1391, 0]
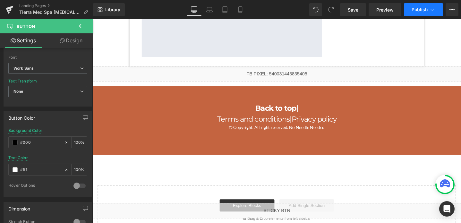
click at [422, 4] on button "Publish" at bounding box center [423, 9] width 39 height 13
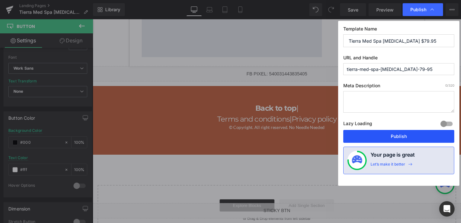
click at [368, 138] on button "Publish" at bounding box center [398, 136] width 111 height 13
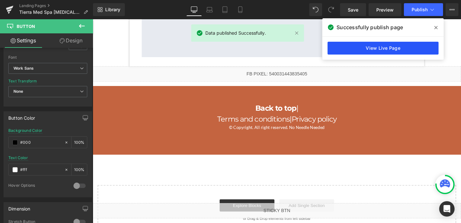
click at [368, 49] on link "View Live Page" at bounding box center [382, 48] width 111 height 13
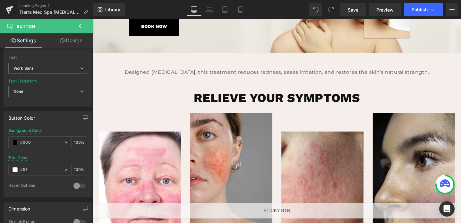
scroll to position [0, 0]
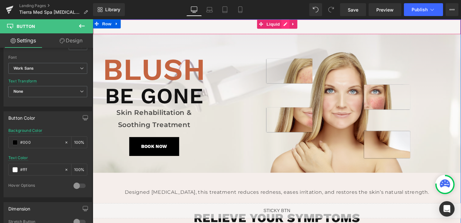
click at [293, 27] on div "Liquid" at bounding box center [287, 27] width 388 height 16
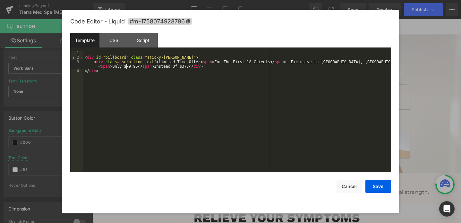
click at [127, 66] on div "< div id = "billboard" class = "sticky-[PERSON_NAME]" > < div class = "scrollin…" at bounding box center [236, 116] width 307 height 130
click at [370, 184] on button "Save" at bounding box center [378, 186] width 26 height 13
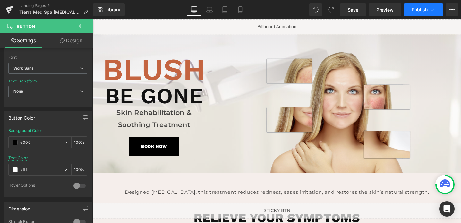
click at [410, 11] on button "Publish" at bounding box center [423, 9] width 39 height 13
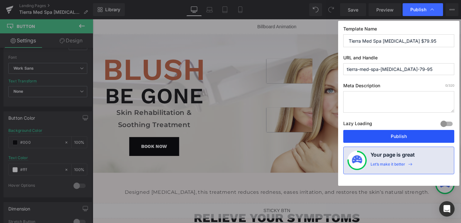
click at [380, 138] on button "Publish" at bounding box center [398, 136] width 111 height 13
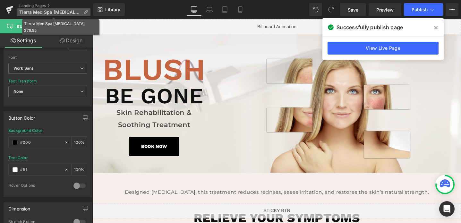
click at [62, 16] on p "Tierra Med Spa [MEDICAL_DATA] $79.95" at bounding box center [54, 12] width 74 height 8
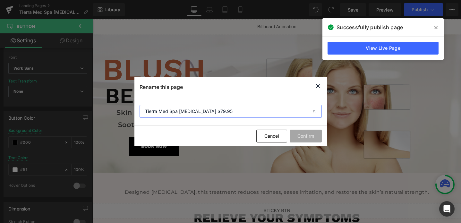
click at [205, 109] on input "Tierra Med Spa [MEDICAL_DATA] $79.95" at bounding box center [230, 111] width 182 height 13
type input "Tierra Med Spa [MEDICAL_DATA] $69.95"
click at [306, 137] on button "Confirm" at bounding box center [305, 136] width 32 height 13
click at [435, 26] on icon at bounding box center [435, 27] width 3 height 5
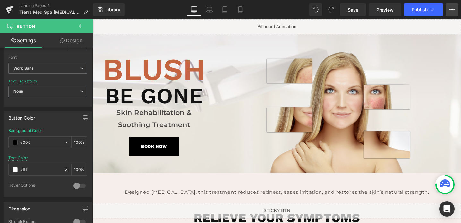
click at [454, 7] on icon at bounding box center [451, 9] width 5 height 5
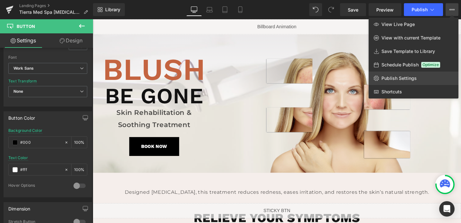
click at [397, 78] on span "Publish Settings" at bounding box center [398, 78] width 35 height 6
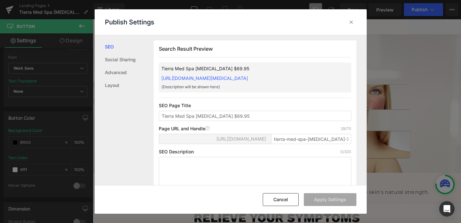
scroll to position [0, 0]
click at [328, 137] on input "tierra-med-spa-[MEDICAL_DATA]-79-95" at bounding box center [311, 138] width 80 height 10
type input "tierra-med-spa-[MEDICAL_DATA]-69-95"
click at [333, 199] on button "Apply Settings" at bounding box center [330, 199] width 53 height 13
click at [352, 23] on icon at bounding box center [351, 22] width 6 height 6
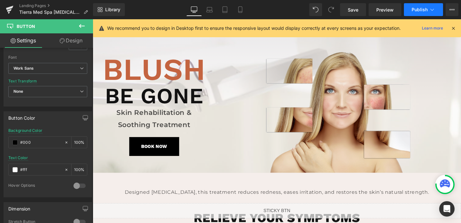
click at [425, 4] on button "Publish" at bounding box center [423, 9] width 39 height 13
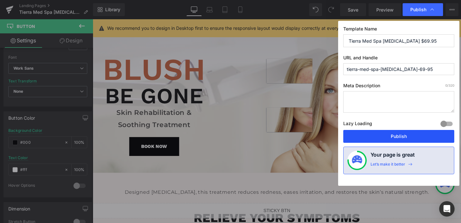
click at [388, 138] on button "Publish" at bounding box center [398, 136] width 111 height 13
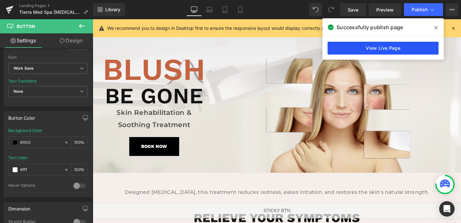
click at [372, 53] on link "View Live Page" at bounding box center [382, 48] width 111 height 13
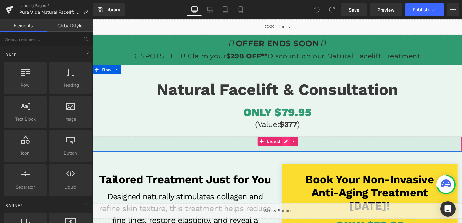
click at [293, 146] on div "Liquid" at bounding box center [287, 150] width 388 height 16
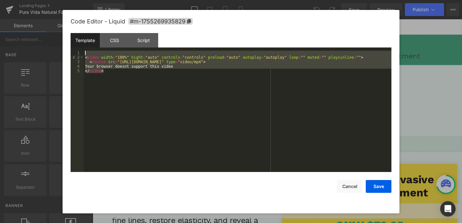
drag, startPoint x: 109, startPoint y: 79, endPoint x: 84, endPoint y: 54, distance: 34.9
click at [84, 54] on div "< video width = "100%" hight = "auto" controls = "controls" preload = "auto" au…" at bounding box center [237, 116] width 307 height 130
click at [344, 185] on button "Cancel" at bounding box center [350, 186] width 26 height 13
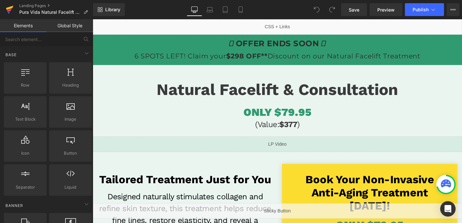
click at [12, 7] on icon at bounding box center [9, 8] width 7 height 4
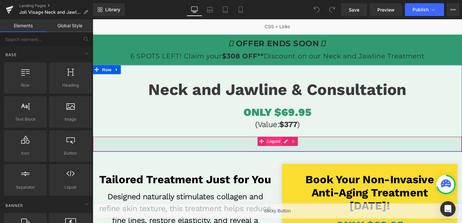
click at [277, 147] on span "Liquid" at bounding box center [282, 148] width 17 height 10
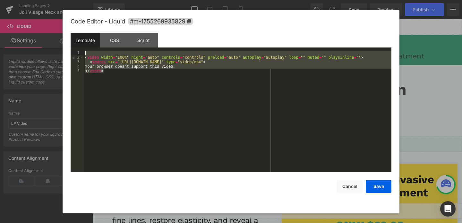
drag, startPoint x: 143, startPoint y: 73, endPoint x: 83, endPoint y: 54, distance: 63.2
click at [83, 54] on pre "1 2 3 4 5 < video width = "100%" hight = "auto" controls = "controls" preload =…" at bounding box center [231, 111] width 321 height 121
